Goal: Communication & Community: Answer question/provide support

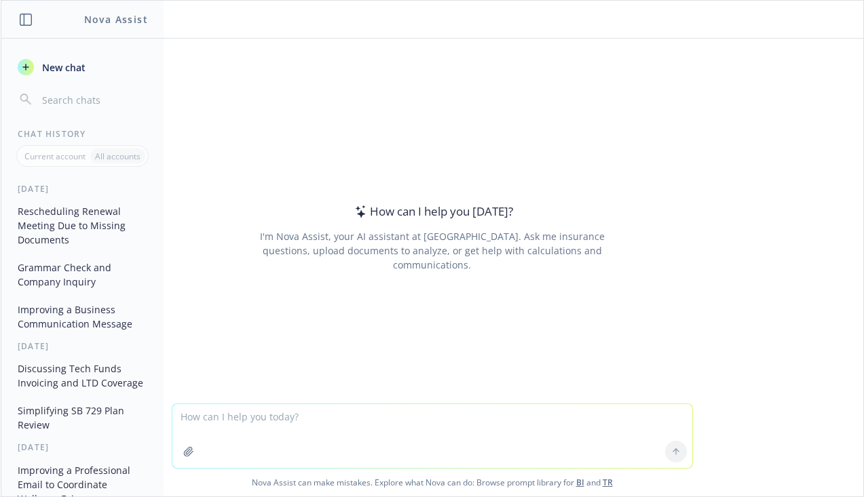
click at [184, 449] on icon "button" at bounding box center [188, 451] width 9 height 9
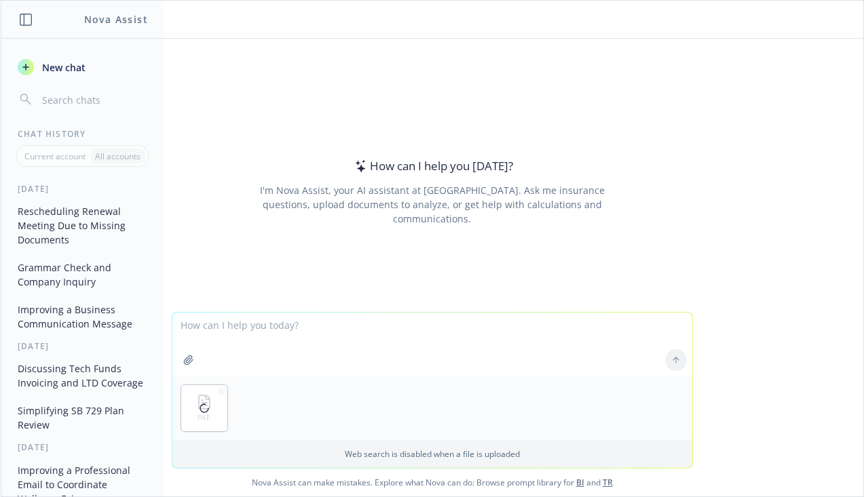
click at [388, 343] on textarea at bounding box center [432, 345] width 520 height 64
click at [272, 327] on textarea "review this order services" at bounding box center [432, 345] width 520 height 64
click at [223, 323] on textarea "review this order" at bounding box center [432, 345] width 520 height 64
click at [337, 327] on textarea "review this services order" at bounding box center [432, 345] width 520 height 64
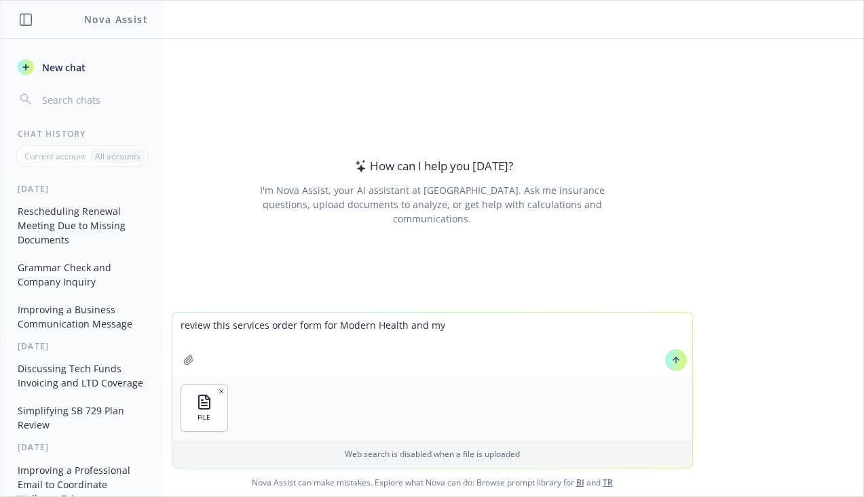
click at [322, 325] on textarea "review this services order form for Modern Health and my" at bounding box center [432, 345] width 520 height 64
click at [420, 322] on textarea "review this services order form from Modern Health and my" at bounding box center [432, 345] width 520 height 64
click at [478, 324] on textarea "review this services order form from Modern Health for my" at bounding box center [432, 345] width 520 height 64
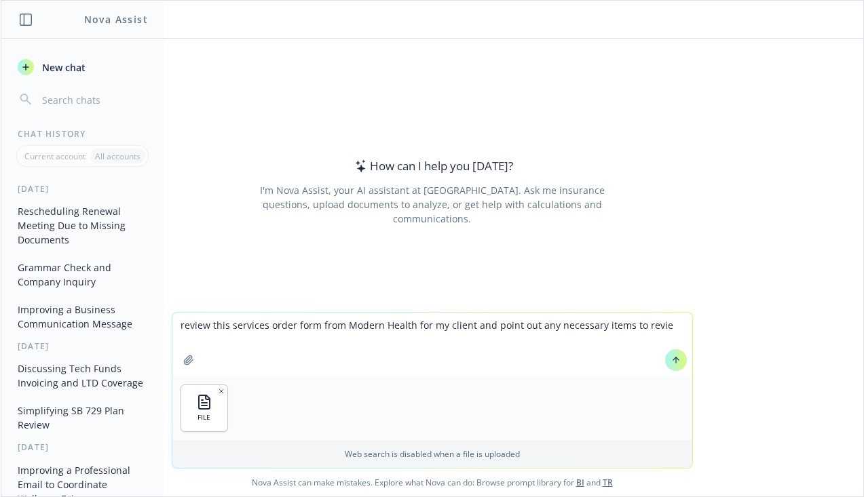
type textarea "review this services order form from Modern Health for my client and point out …"
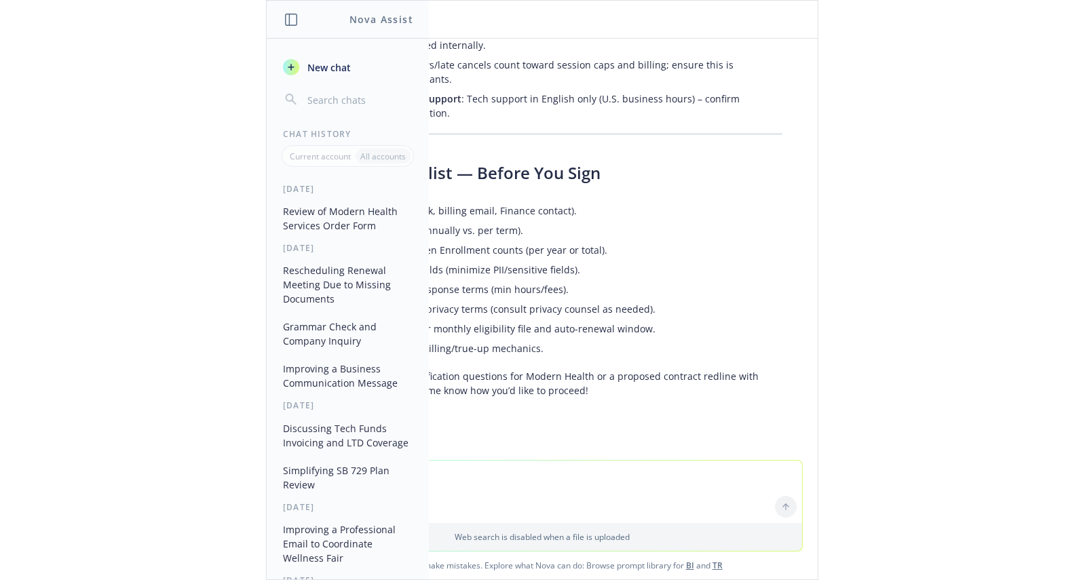
scroll to position [1317, 0]
